Goal: Transaction & Acquisition: Book appointment/travel/reservation

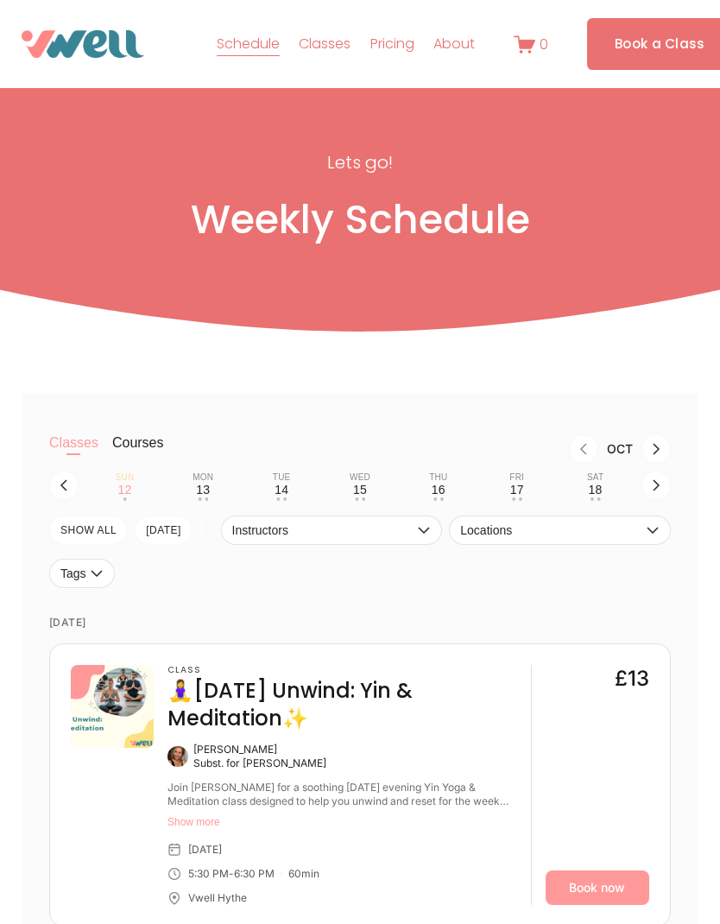
click at [361, 483] on div "Wed" at bounding box center [360, 477] width 21 height 10
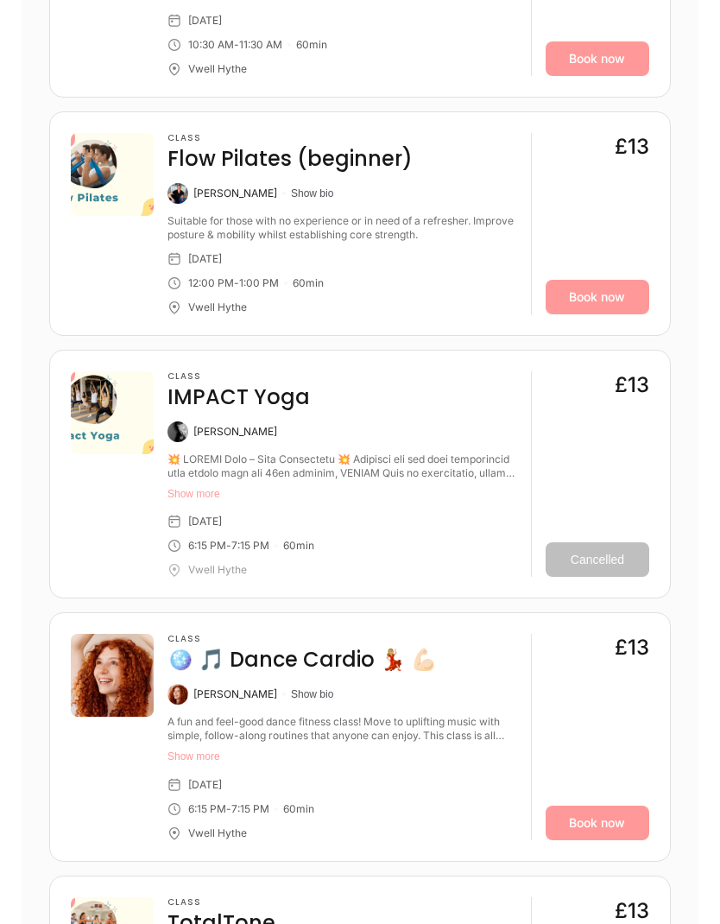
scroll to position [966, 0]
click at [581, 839] on link "Book now" at bounding box center [598, 822] width 104 height 35
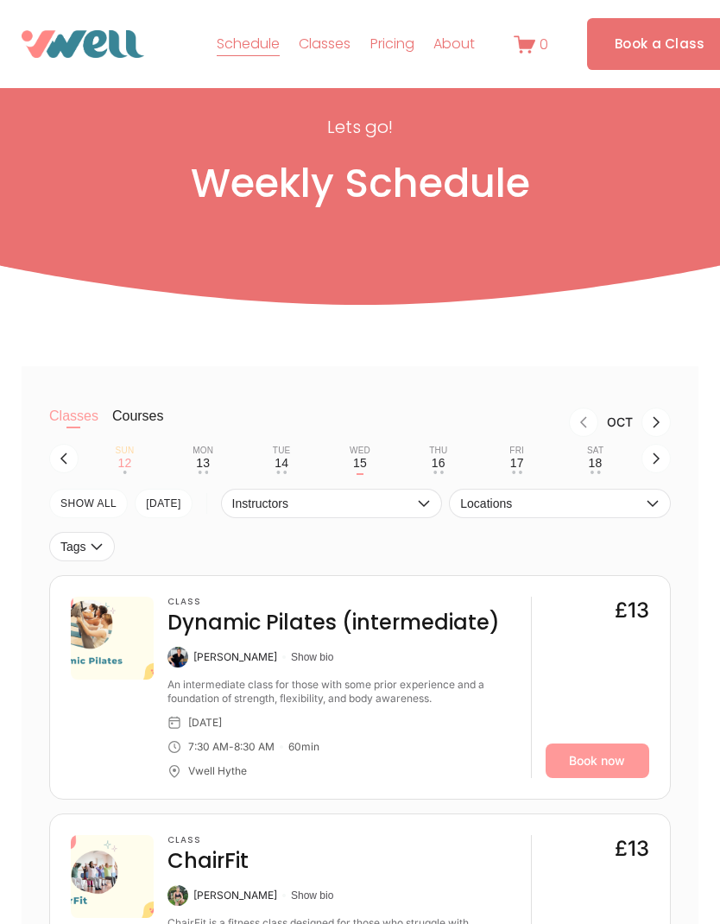
scroll to position [25, 0]
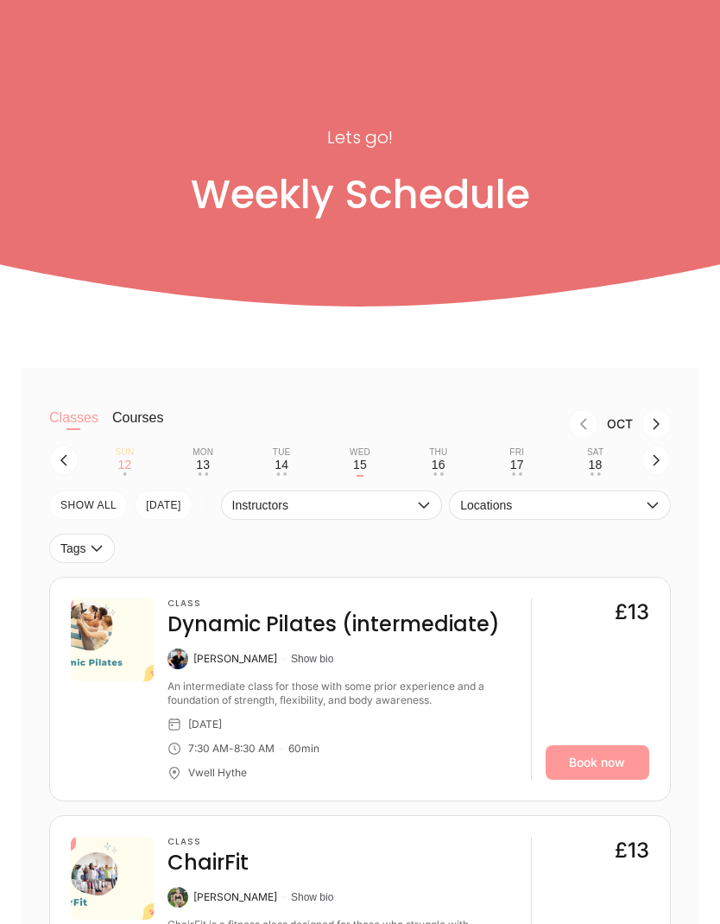
click at [446, 458] on div "Thu" at bounding box center [438, 452] width 18 height 10
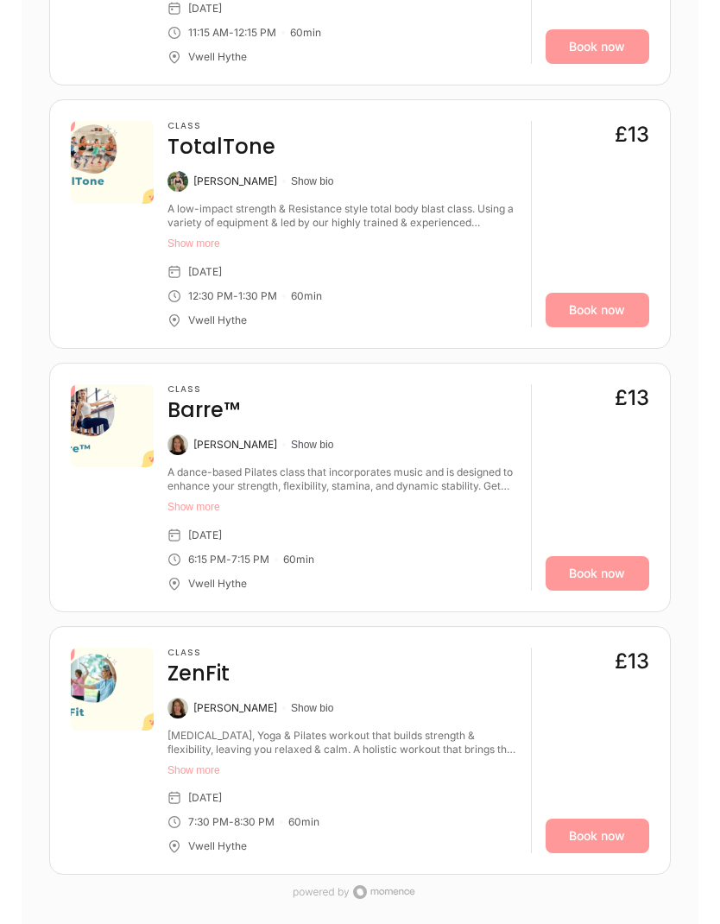
scroll to position [1270, 0]
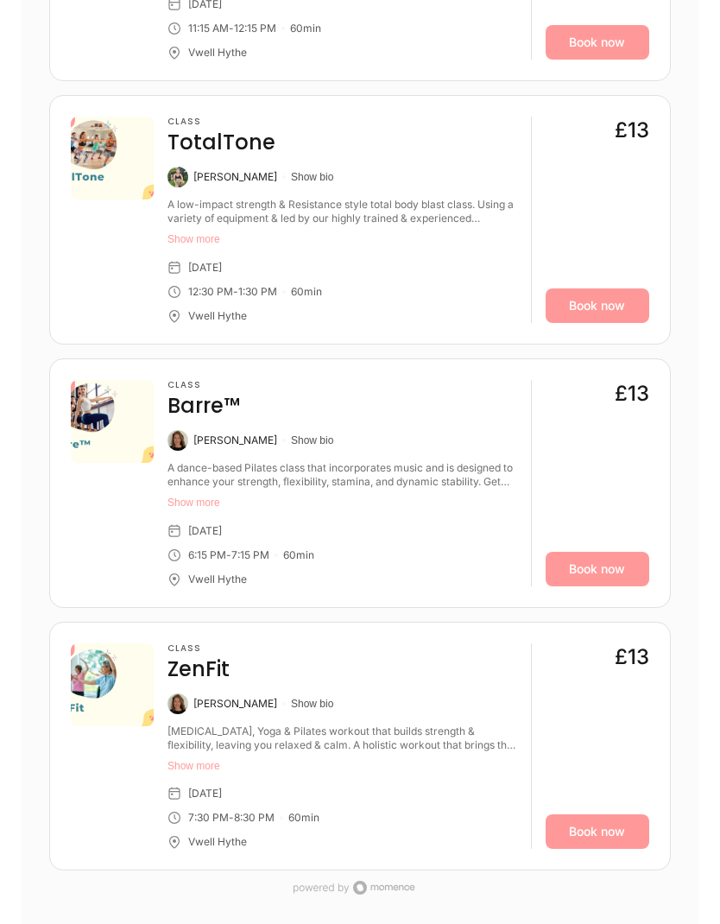
click at [601, 586] on link "Book now" at bounding box center [598, 569] width 104 height 35
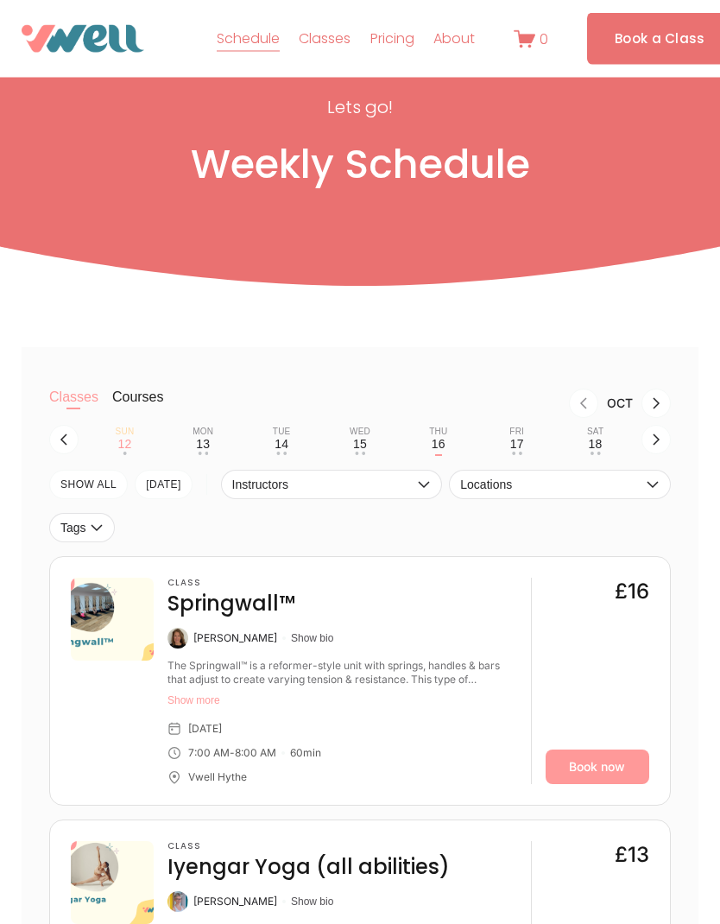
scroll to position [0, 0]
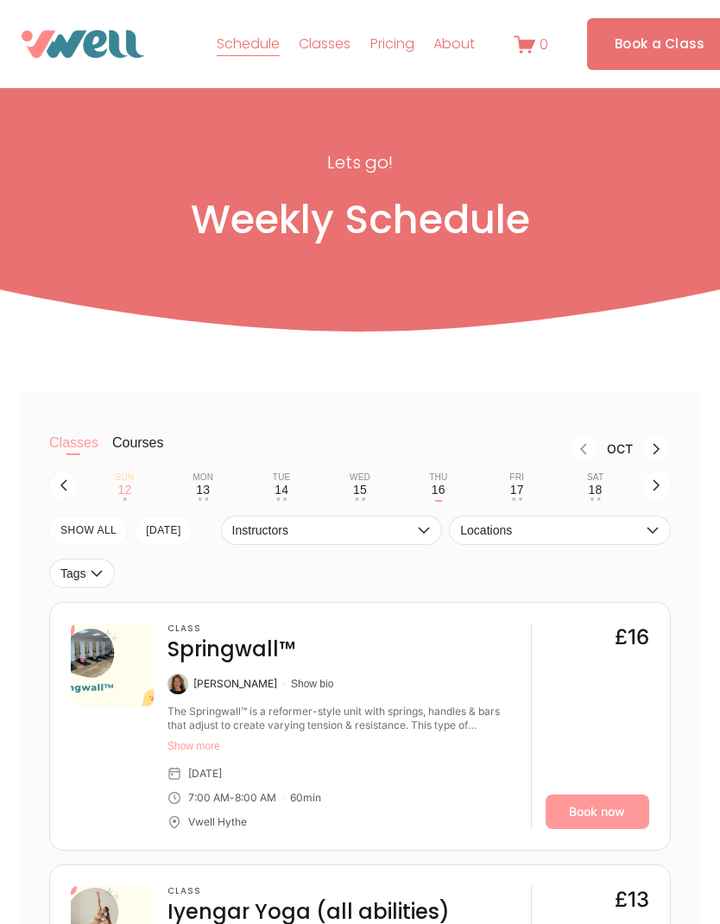
click at [599, 483] on div "Sat" at bounding box center [595, 477] width 16 height 10
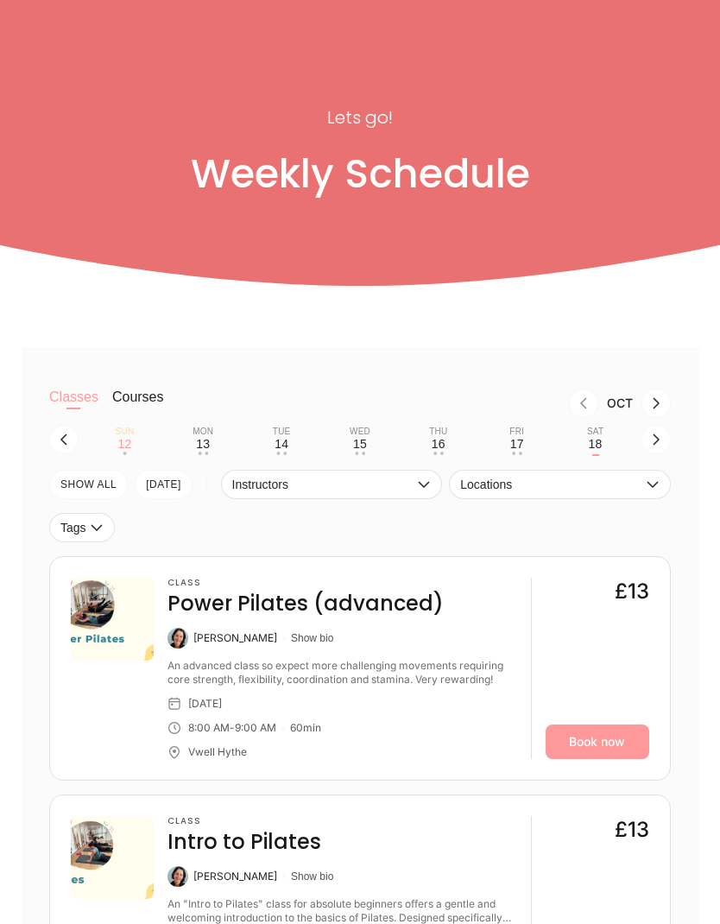
scroll to position [66, 0]
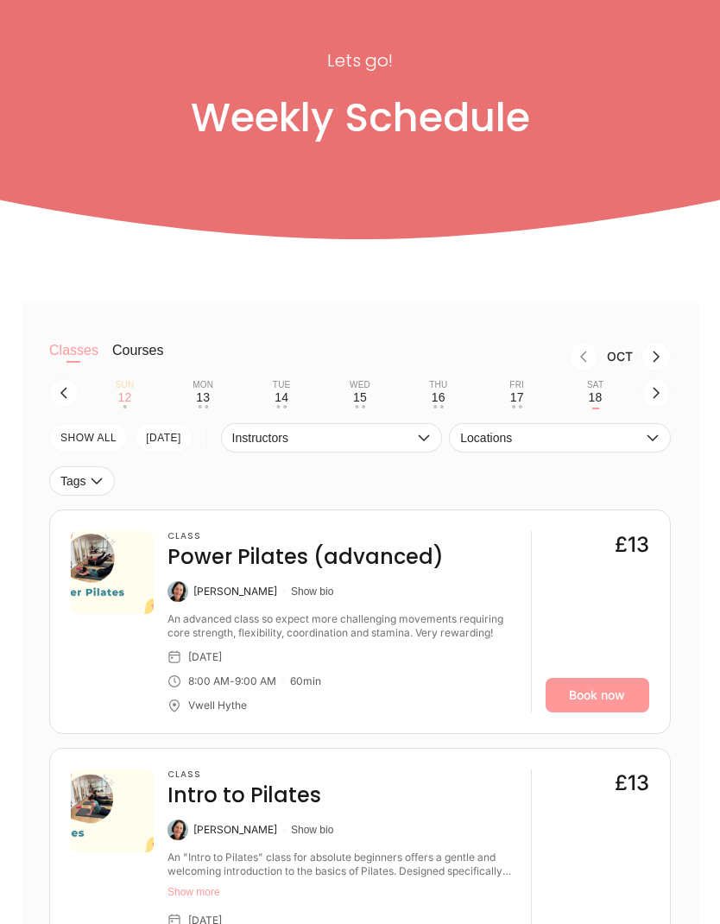
click at [589, 713] on link "Book now" at bounding box center [598, 695] width 104 height 35
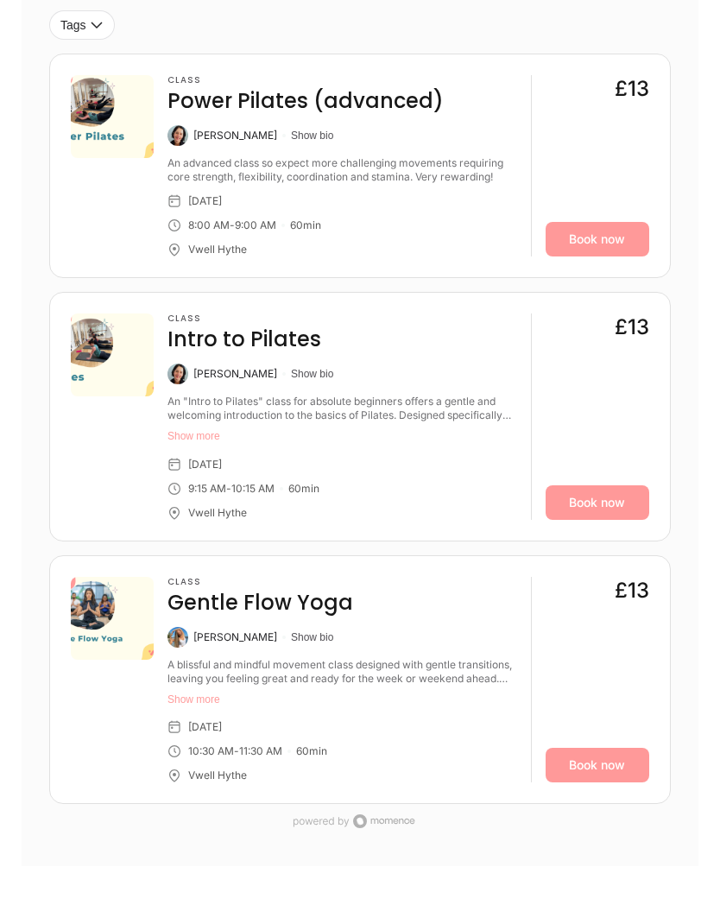
scroll to position [545, 0]
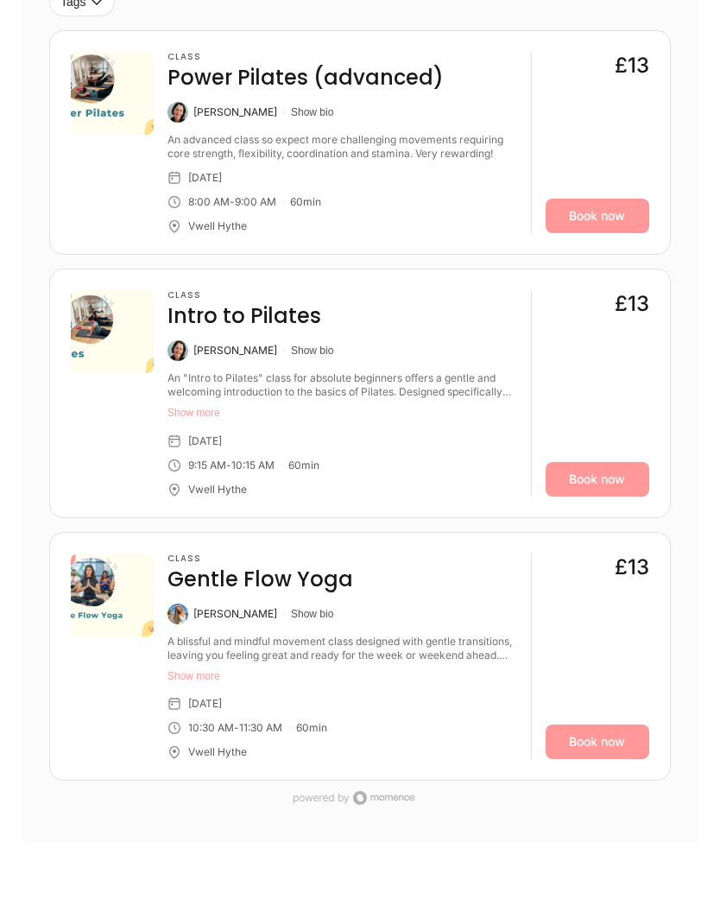
click at [585, 759] on link "Book now" at bounding box center [598, 742] width 104 height 35
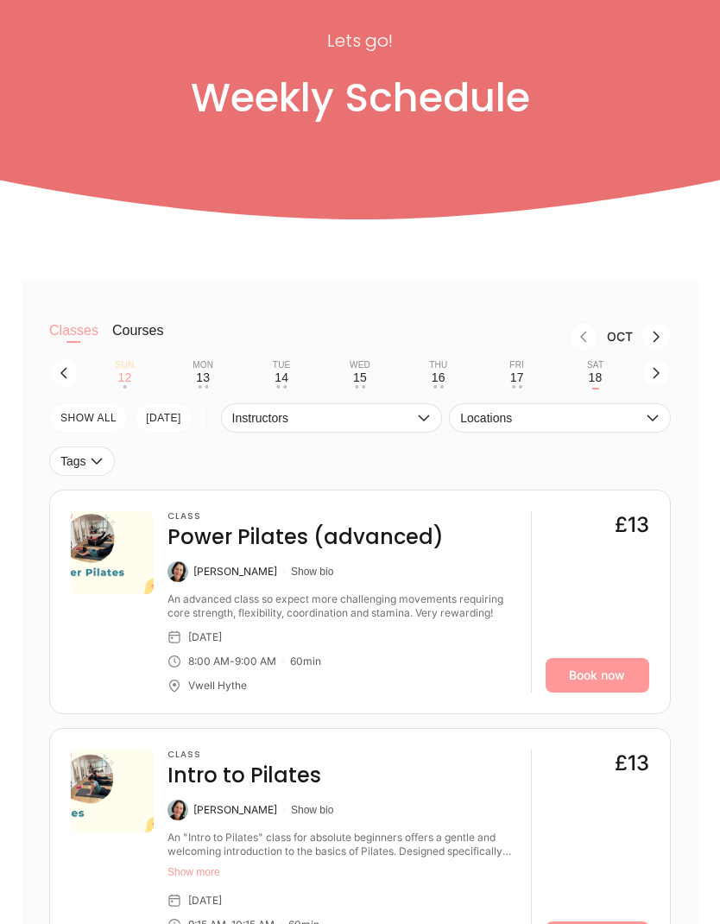
scroll to position [0, 0]
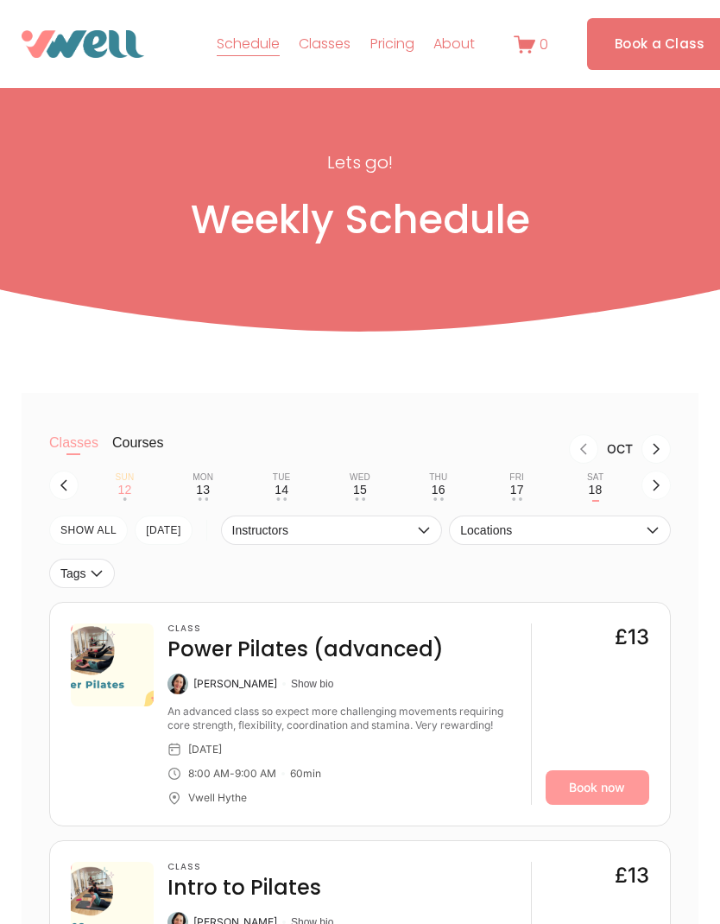
click at [660, 492] on icon "button" at bounding box center [656, 485] width 14 height 14
click at [126, 494] on div "19" at bounding box center [124, 490] width 14 height 14
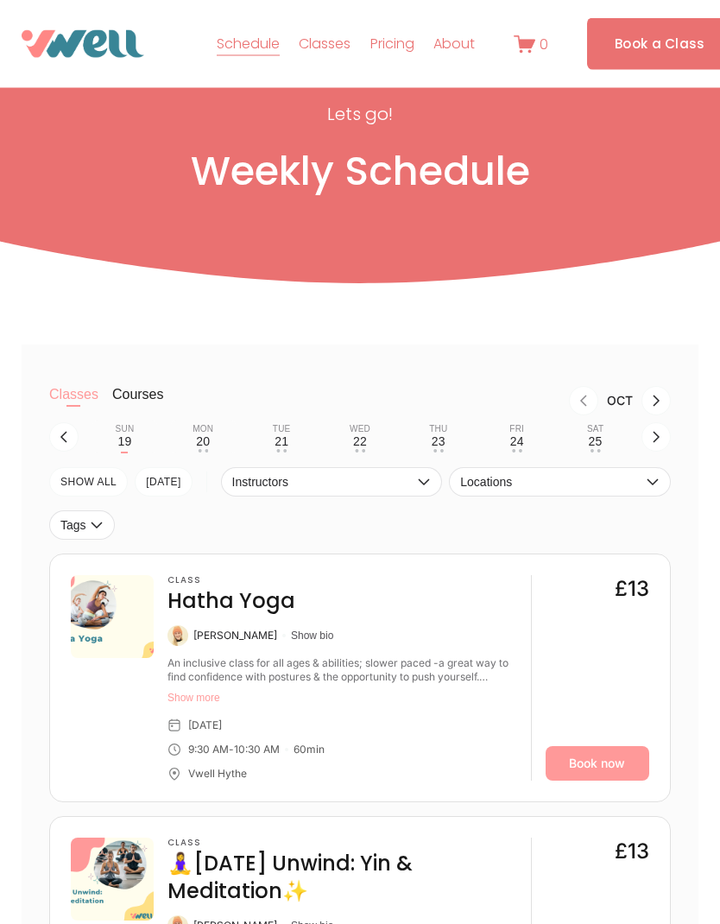
scroll to position [86, 0]
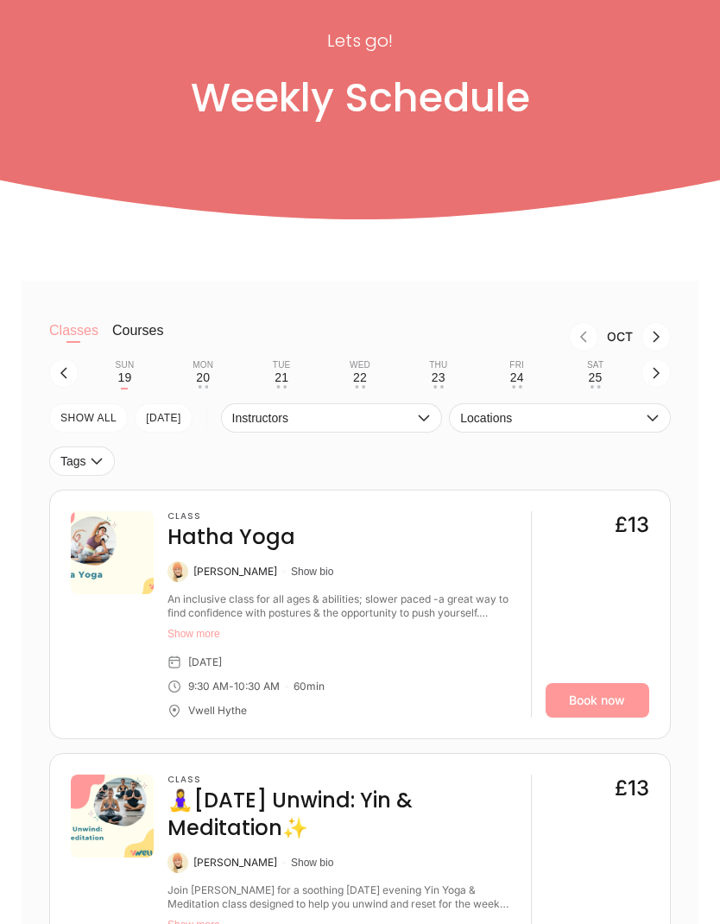
click at [592, 718] on link "Book now" at bounding box center [598, 700] width 104 height 35
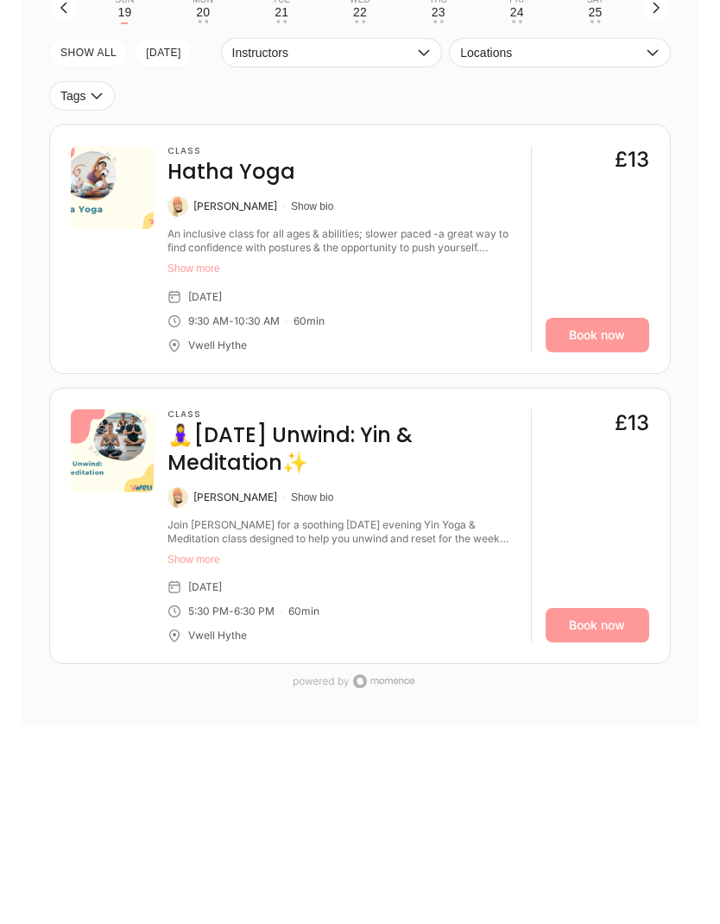
scroll to position [468, 0]
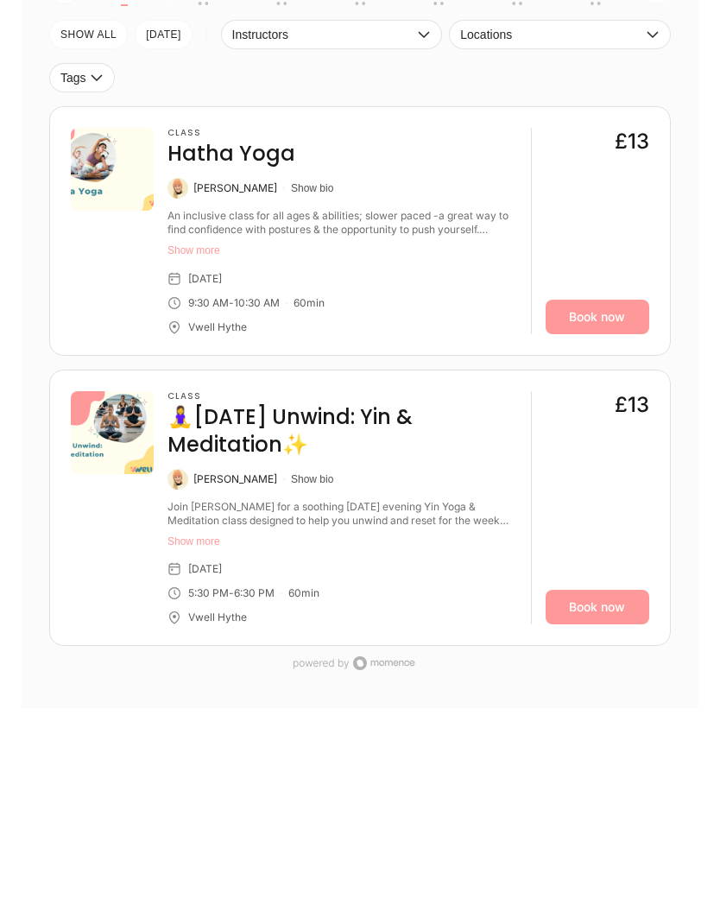
click at [606, 625] on link "Book now" at bounding box center [598, 608] width 104 height 35
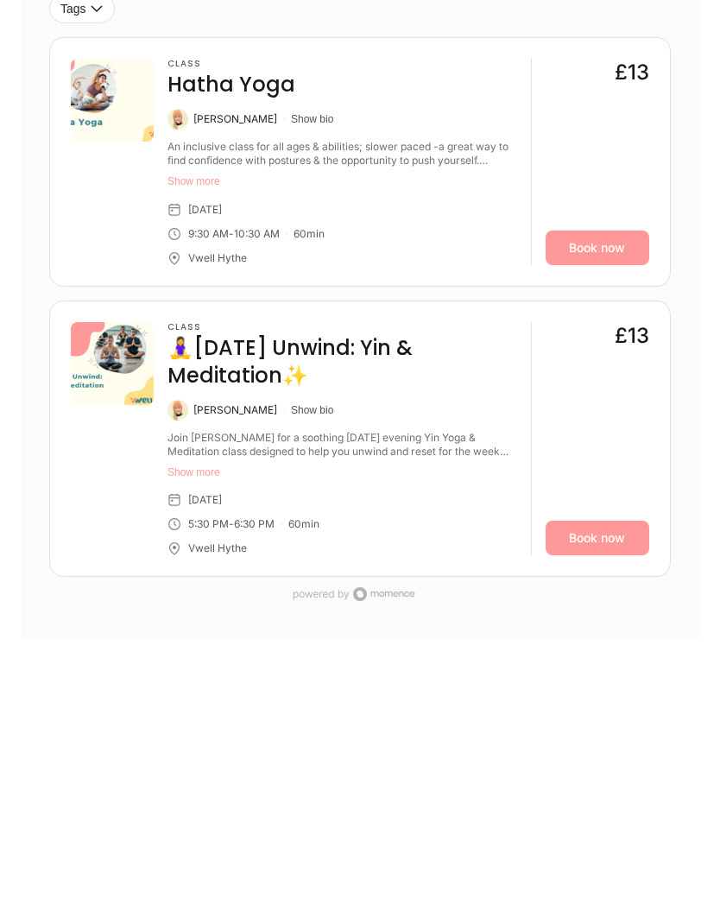
scroll to position [0, 0]
